Goal: Information Seeking & Learning: Check status

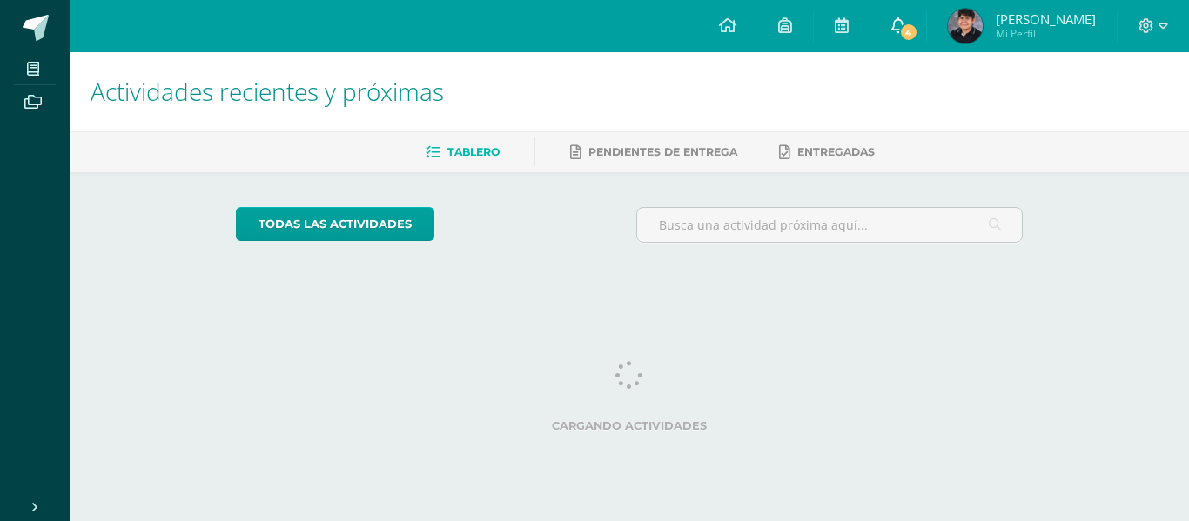
click at [892, 18] on link "4" at bounding box center [898, 26] width 56 height 52
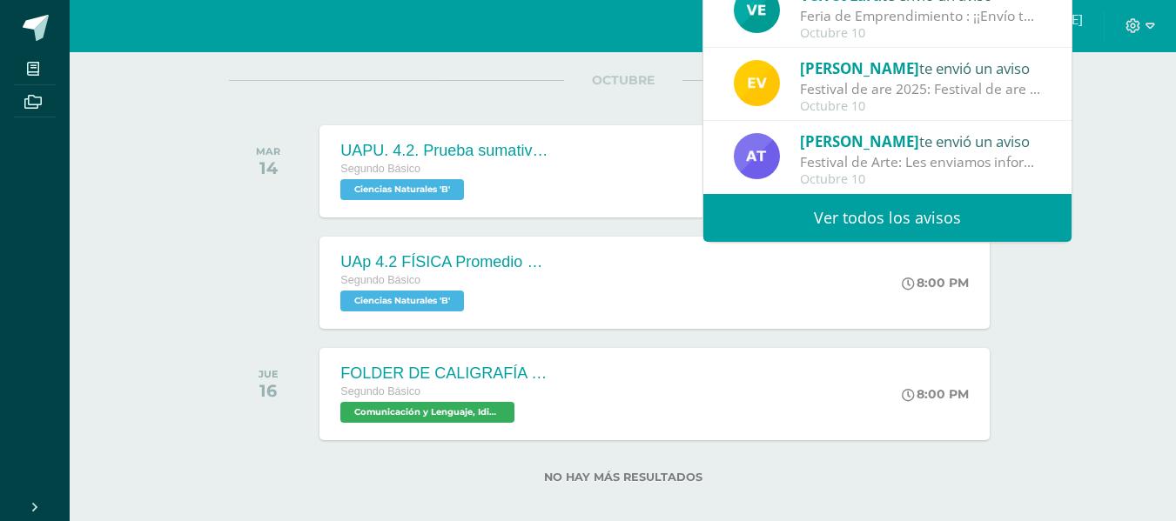
scroll to position [237, 0]
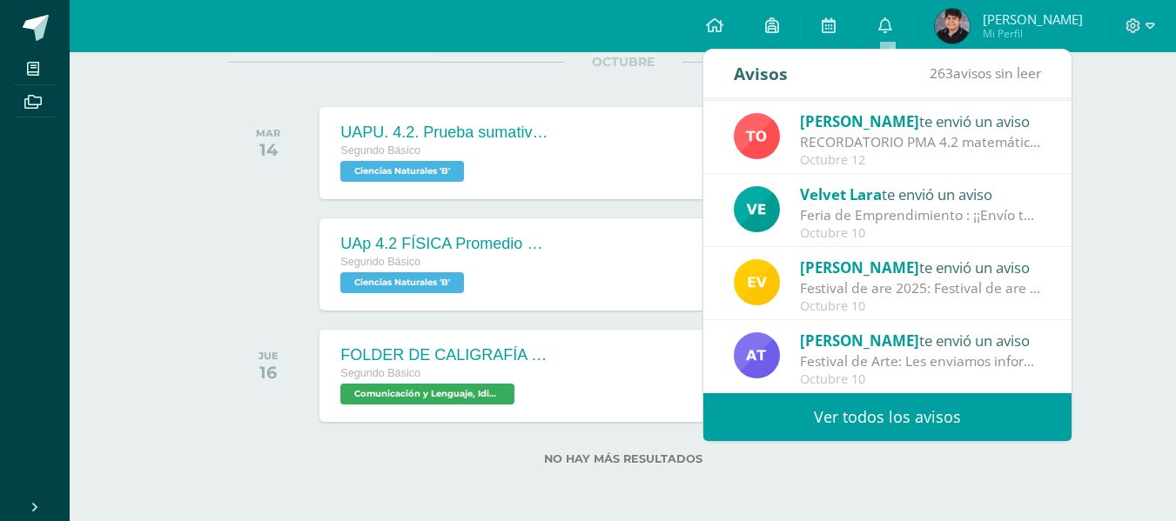
click at [890, 413] on link "Ver todos los avisos" at bounding box center [887, 417] width 368 height 48
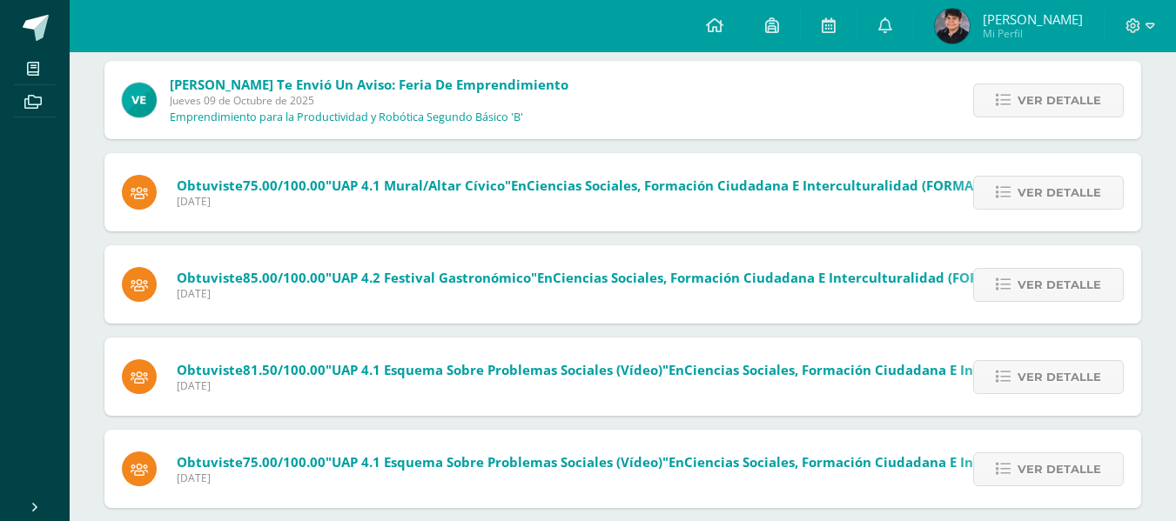
scroll to position [390, 0]
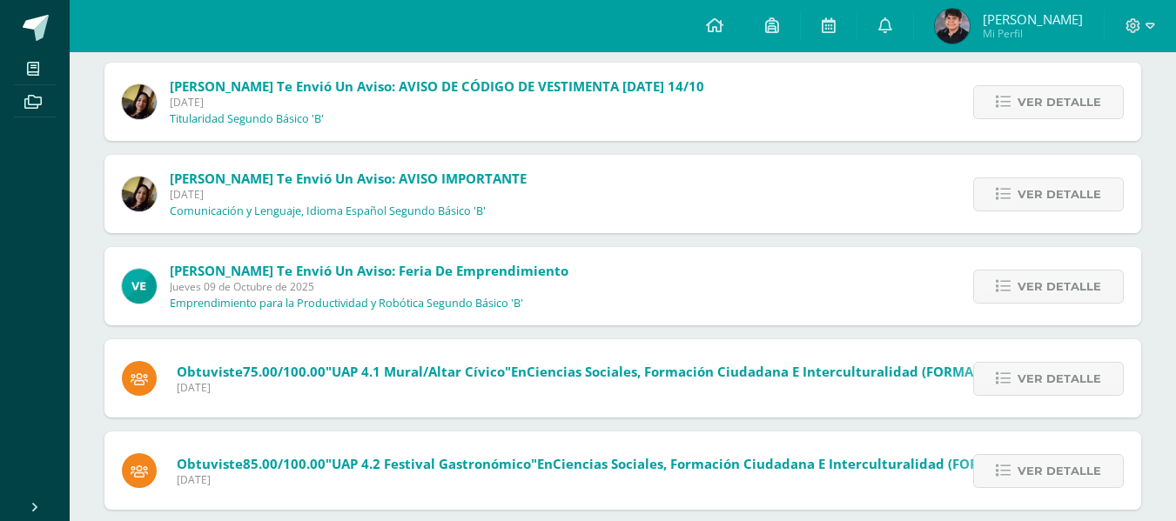
click at [1056, 26] on span "[PERSON_NAME]" at bounding box center [1033, 18] width 100 height 17
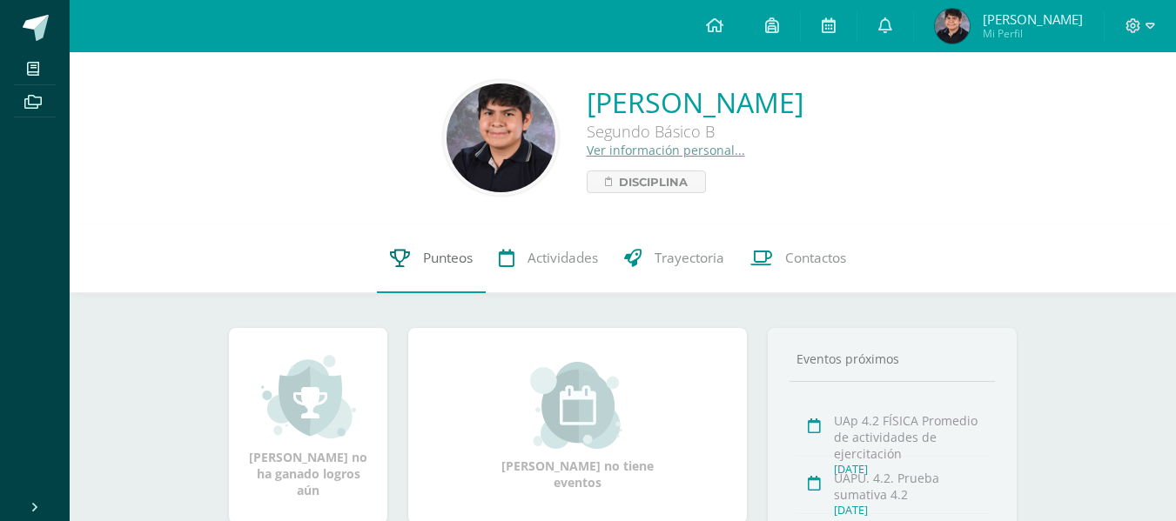
click at [460, 274] on link "Punteos" at bounding box center [431, 259] width 109 height 70
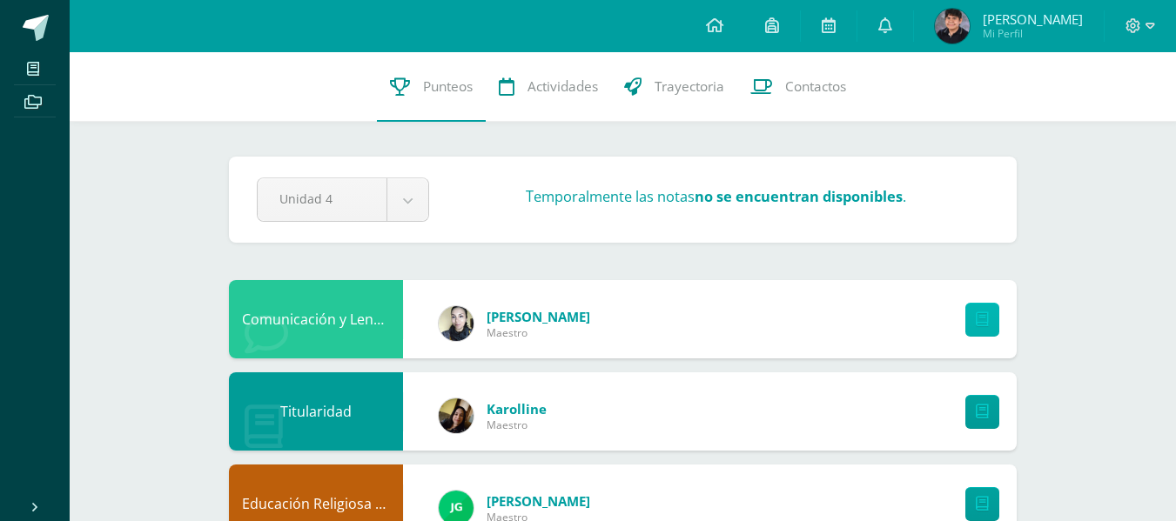
click at [978, 332] on link at bounding box center [982, 320] width 34 height 34
